Goal: Book appointment/travel/reservation

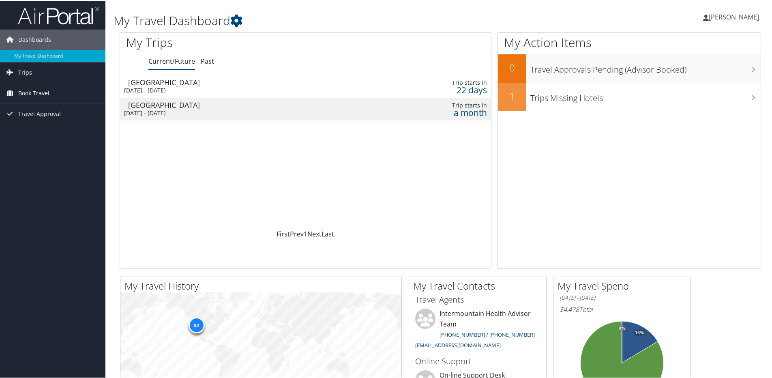
click at [28, 92] on span "Book Travel" at bounding box center [33, 92] width 31 height 20
click at [28, 131] on link "Book/Manage Online Trips" at bounding box center [52, 133] width 105 height 12
